Goal: Navigation & Orientation: Go to known website

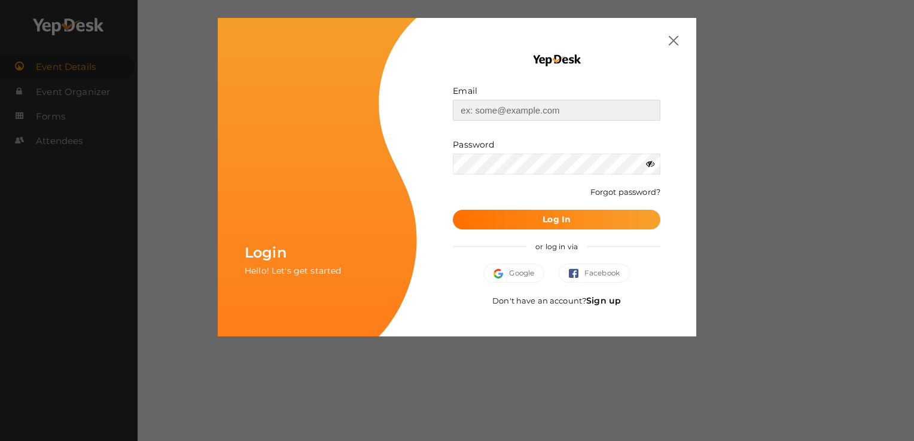
click at [510, 109] on input "text" at bounding box center [556, 110] width 207 height 21
click at [672, 35] on div "Email Invalid email. Password Wrong Credentials Forgot password? Log In or log …" at bounding box center [556, 177] width 279 height 319
click at [671, 39] on img at bounding box center [673, 41] width 10 height 10
